Goal: Find specific page/section: Find specific page/section

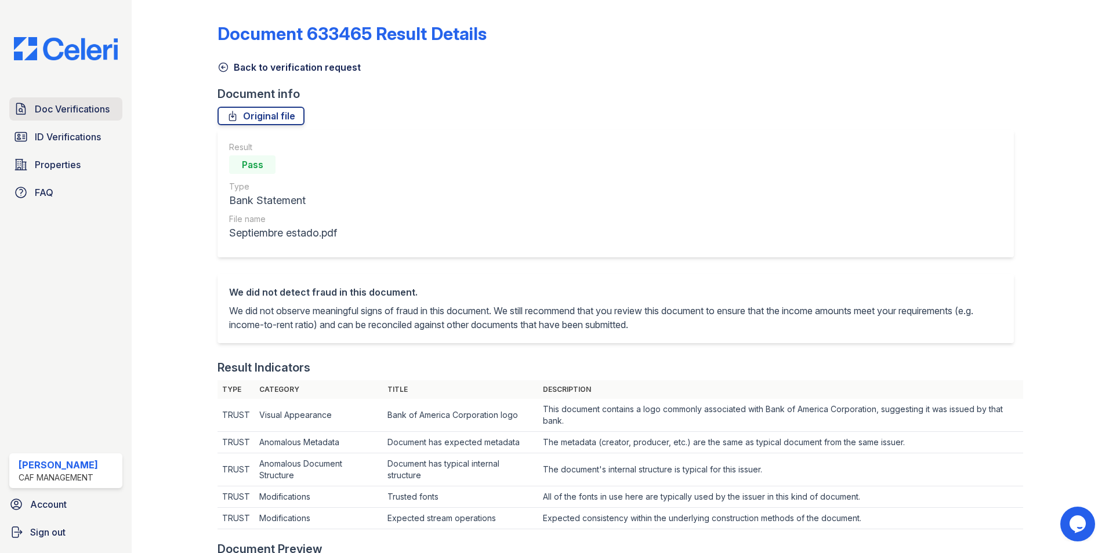
click at [92, 116] on span "Doc Verifications" at bounding box center [72, 109] width 75 height 14
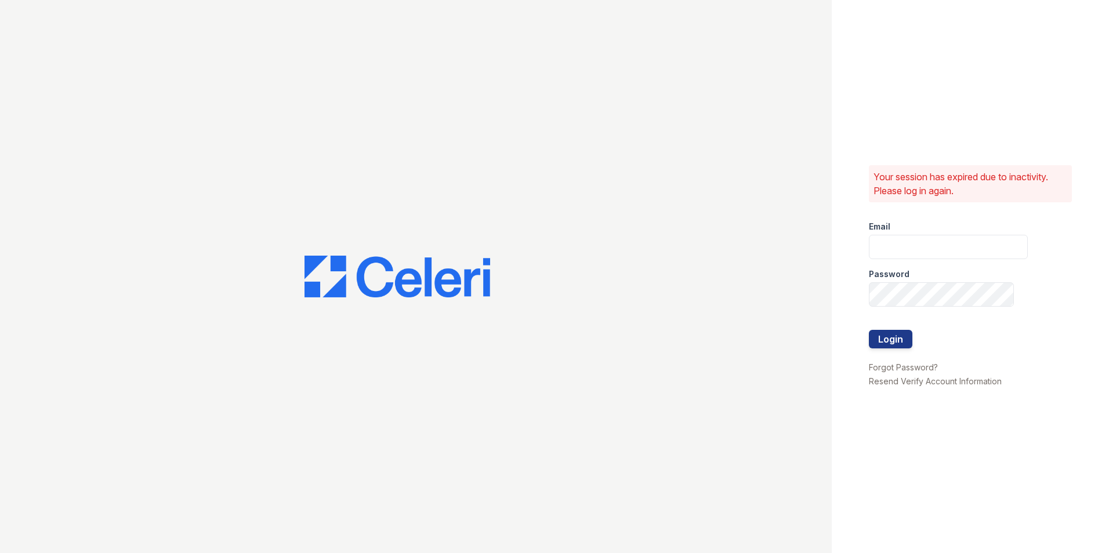
type input "sierrawalk.am@cafmanagement.com"
click at [874, 337] on button "Login" at bounding box center [890, 339] width 43 height 19
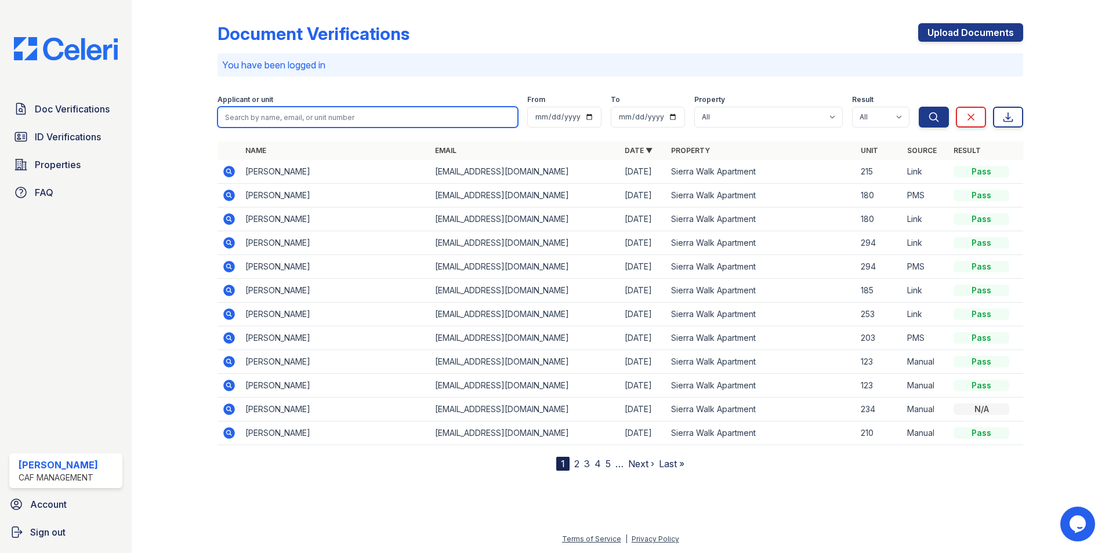
click at [365, 121] on input "search" at bounding box center [367, 117] width 300 height 21
click at [365, 115] on input "search" at bounding box center [367, 117] width 300 height 21
click at [415, 92] on div "Applicant or unit From To Property All Sierra Walk Apartment Result All Pass Ca…" at bounding box center [567, 108] width 701 height 37
click at [480, 124] on input "search" at bounding box center [367, 117] width 300 height 21
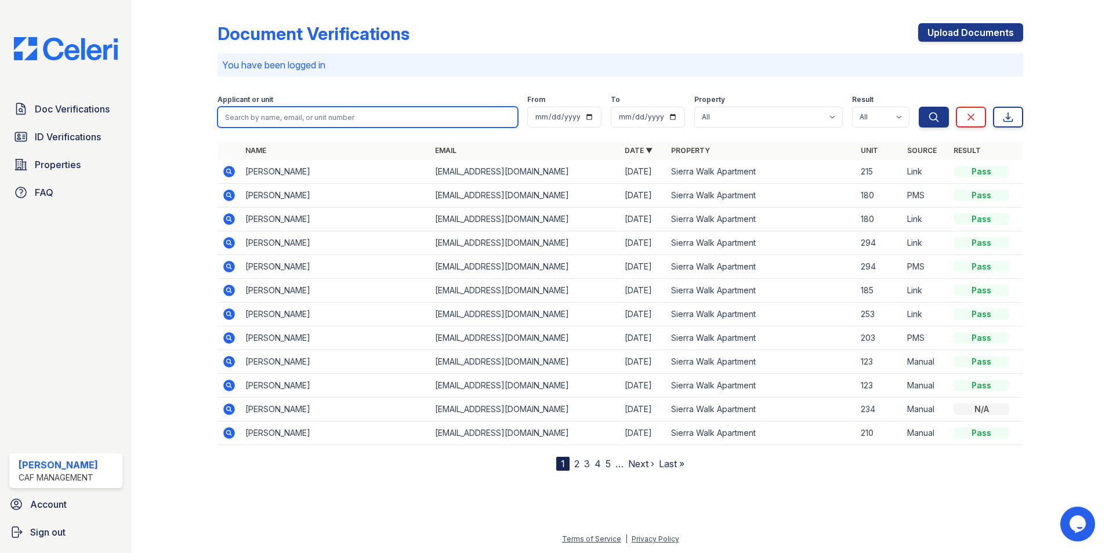
click at [480, 124] on input "search" at bounding box center [367, 117] width 300 height 21
click at [491, 94] on div "Applicant or unit From To Property All Sierra Walk Apartment Result All Pass Ca…" at bounding box center [567, 108] width 701 height 37
click at [475, 115] on input "search" at bounding box center [367, 117] width 300 height 21
click at [543, 47] on div "Document Verifications Upload Documents" at bounding box center [619, 38] width 805 height 30
